Goal: Navigation & Orientation: Understand site structure

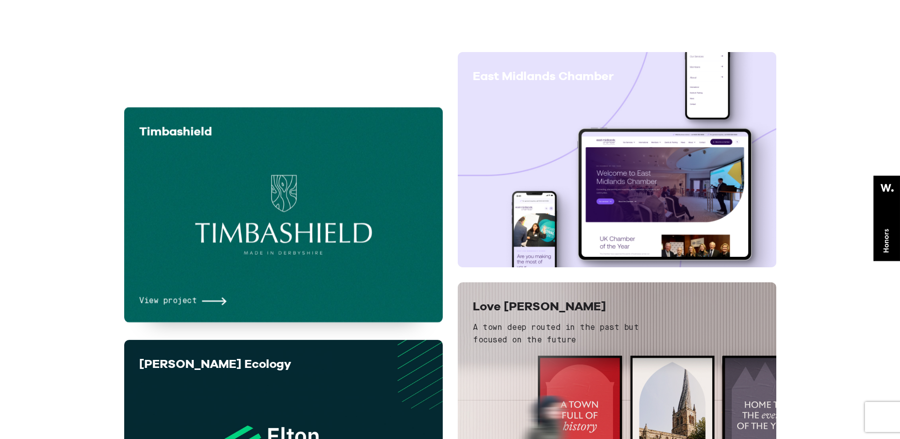
scroll to position [901, 0]
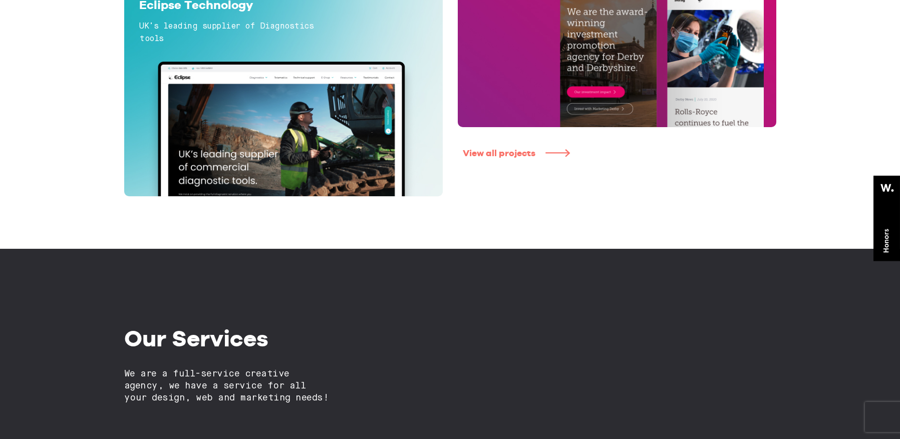
click at [483, 151] on link "View all projects" at bounding box center [622, 154] width 318 height 12
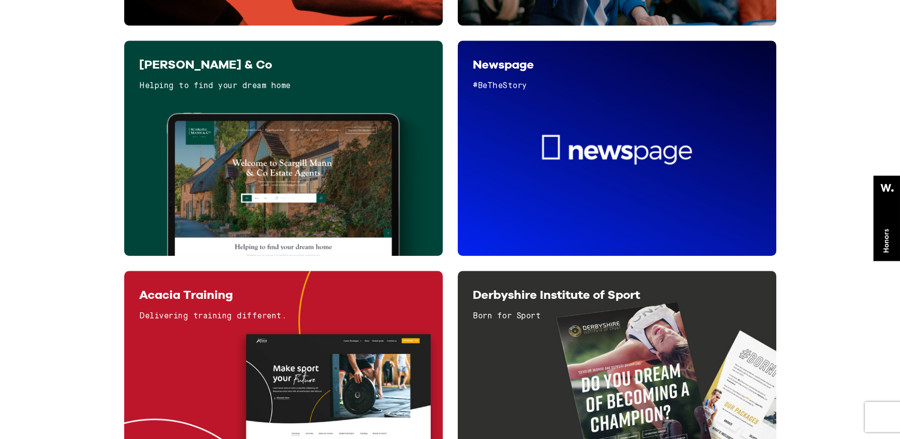
scroll to position [1352, 0]
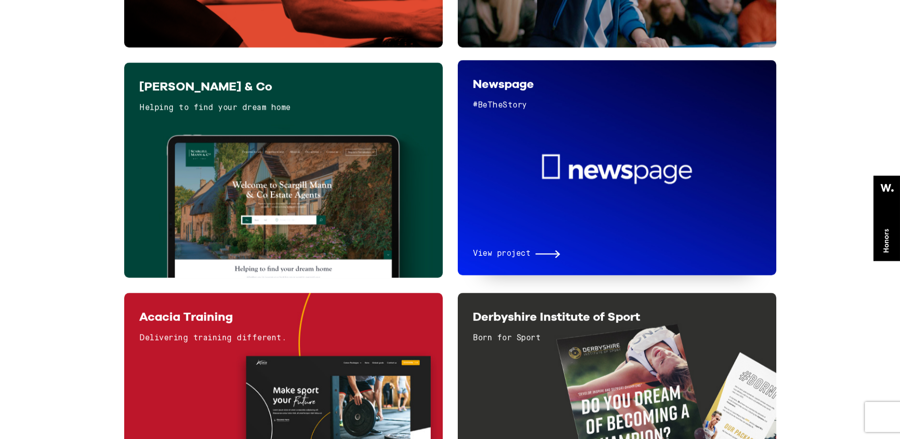
click at [536, 193] on div "View project" at bounding box center [617, 191] width 288 height 138
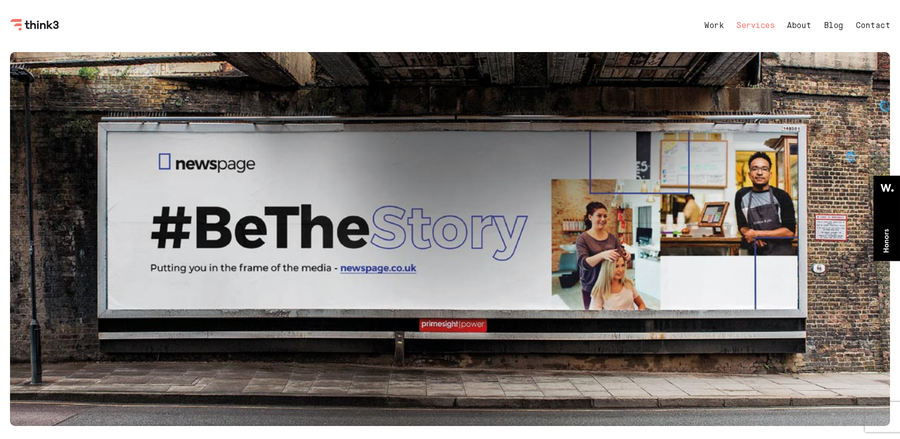
click at [748, 25] on link "Services" at bounding box center [755, 26] width 38 height 8
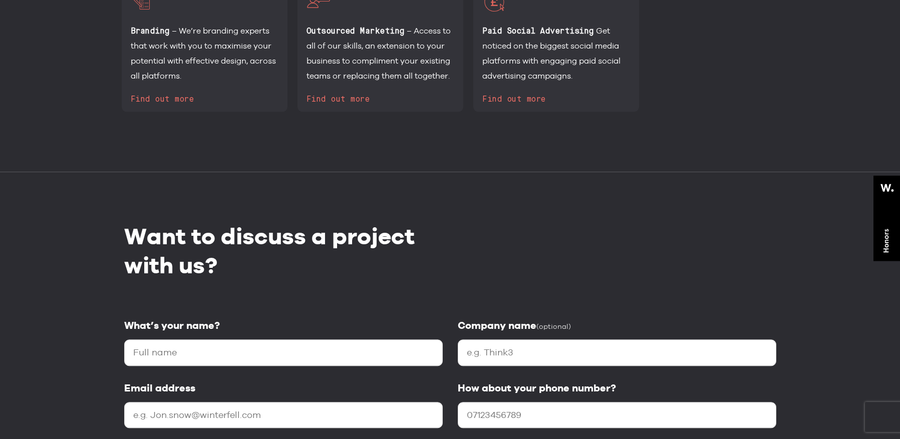
scroll to position [1402, 0]
